Goal: Task Accomplishment & Management: Use online tool/utility

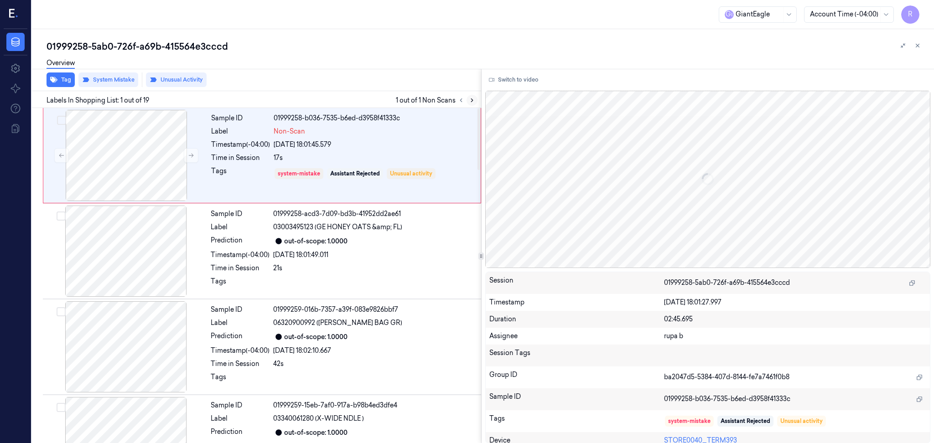
click at [474, 102] on icon at bounding box center [472, 100] width 6 height 6
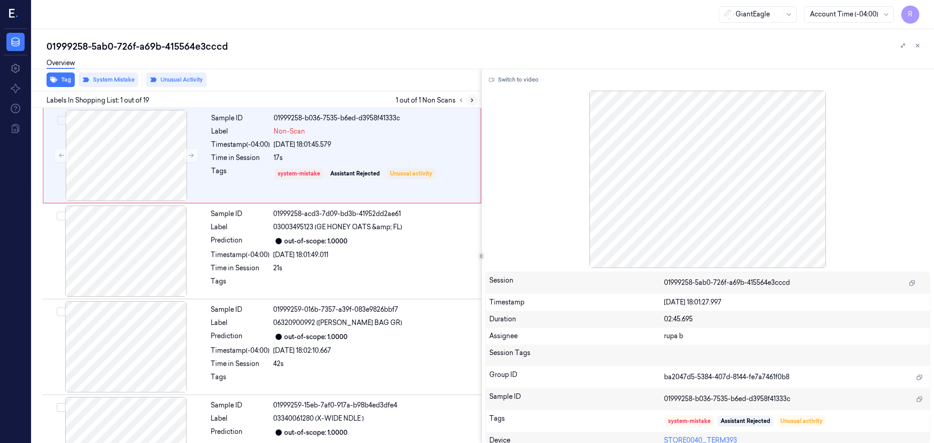
click at [474, 102] on icon at bounding box center [472, 100] width 6 height 6
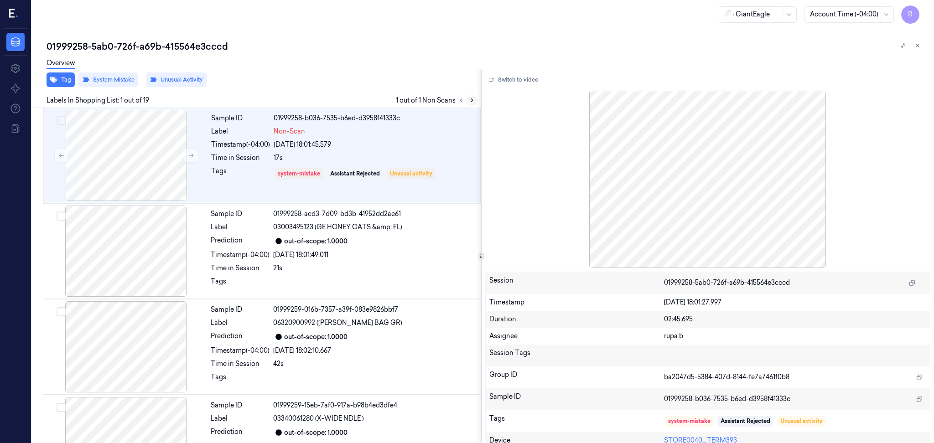
click at [474, 102] on icon at bounding box center [472, 100] width 6 height 6
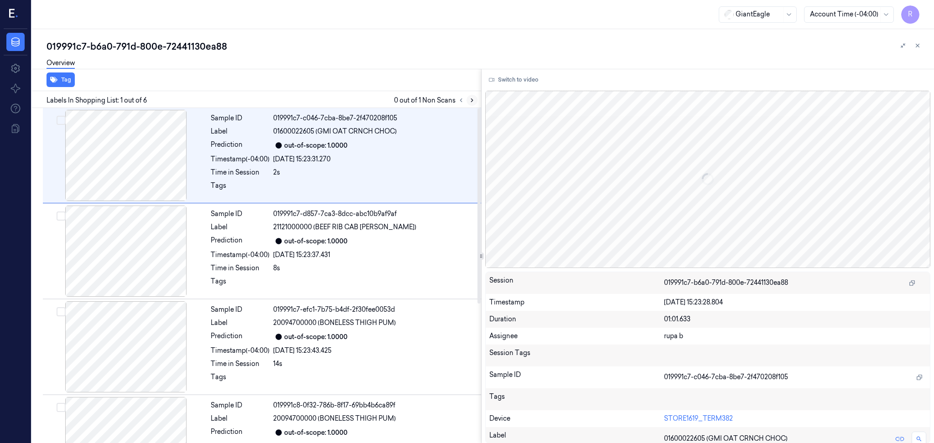
click at [473, 103] on button at bounding box center [472, 100] width 11 height 11
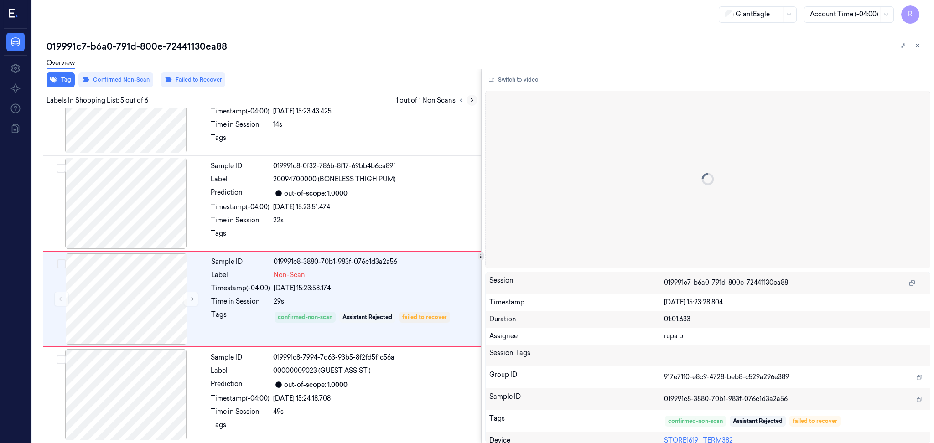
scroll to position [242, 0]
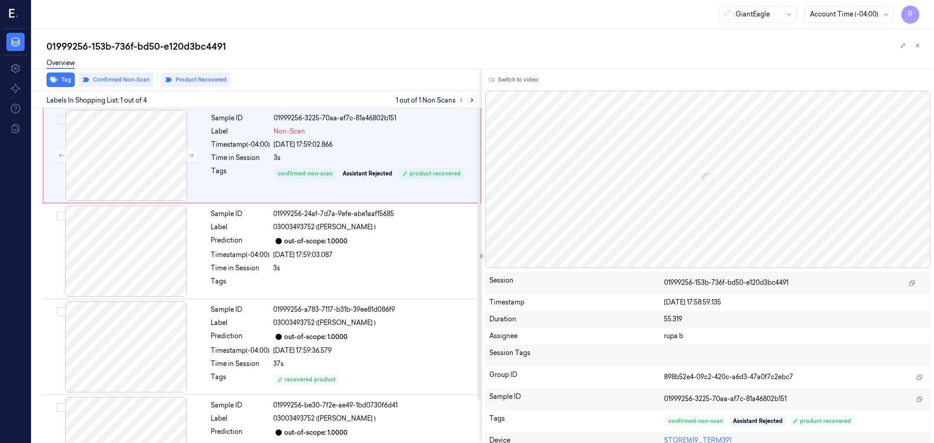
click at [472, 98] on icon at bounding box center [472, 100] width 6 height 6
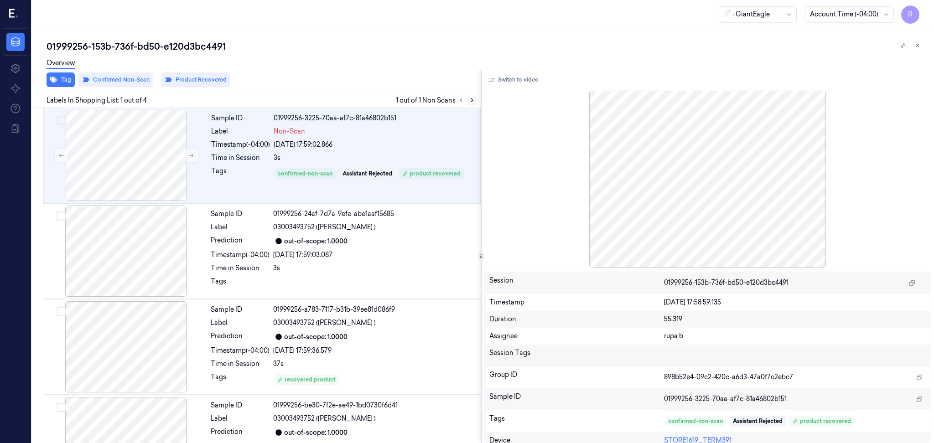
click at [472, 103] on icon at bounding box center [472, 100] width 6 height 6
